Goal: Check status

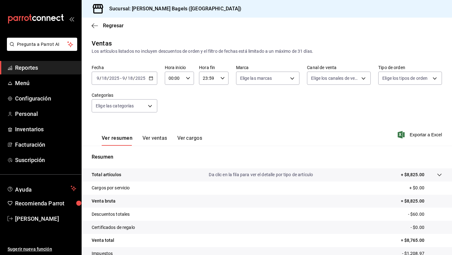
scroll to position [46, 0]
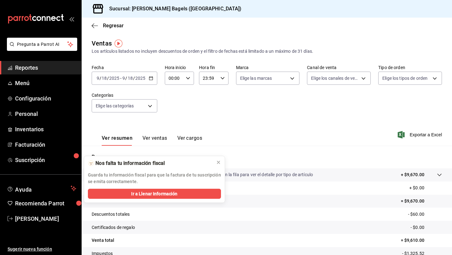
click at [347, 126] on div "Ver resumen Ver ventas Ver cargos Exportar a Excel" at bounding box center [267, 133] width 371 height 26
